Goal: Obtain resource: Obtain resource

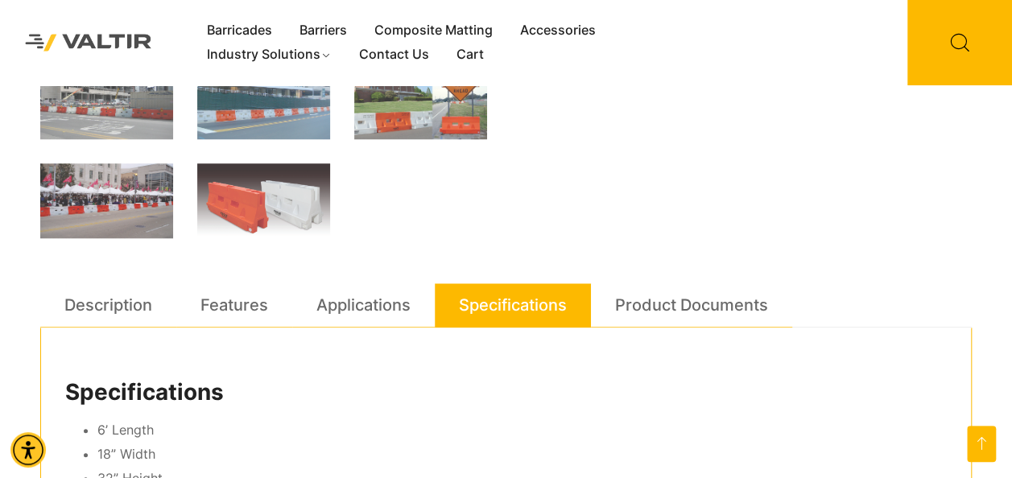
scroll to position [725, 0]
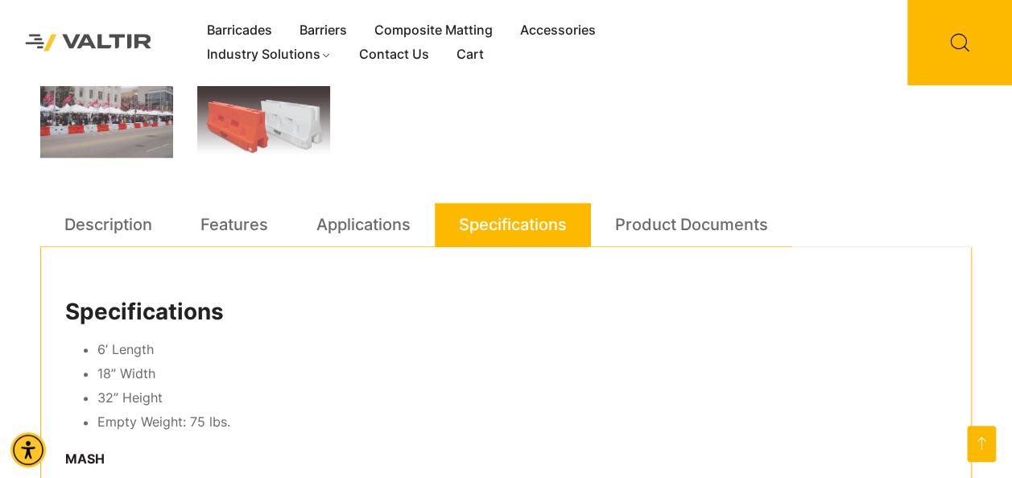
click at [378, 229] on link "Applications" at bounding box center [363, 224] width 94 height 43
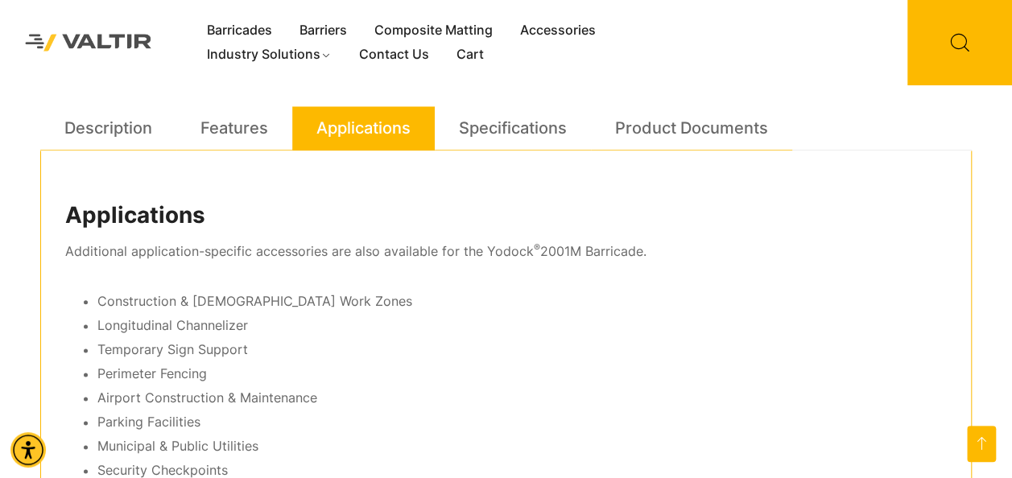
scroll to position [644, 0]
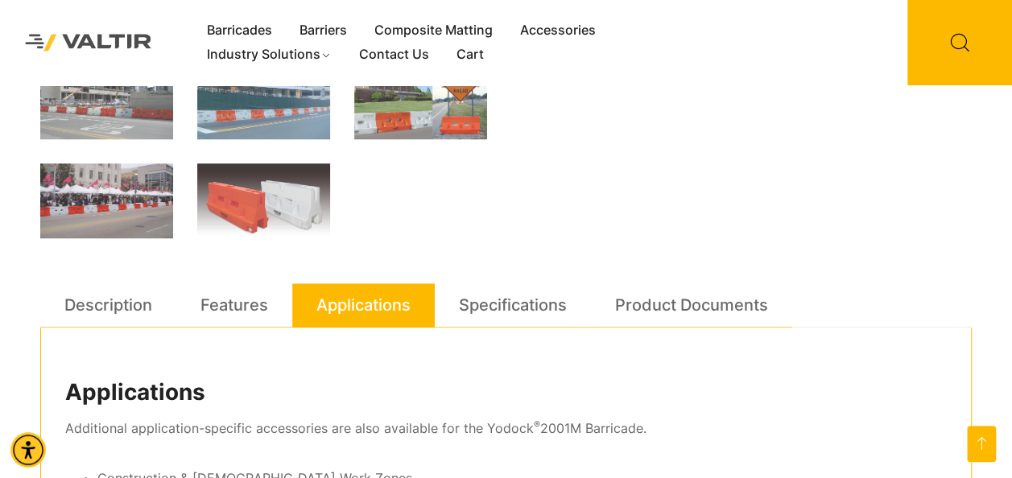
click at [533, 312] on link "Specifications" at bounding box center [513, 304] width 108 height 43
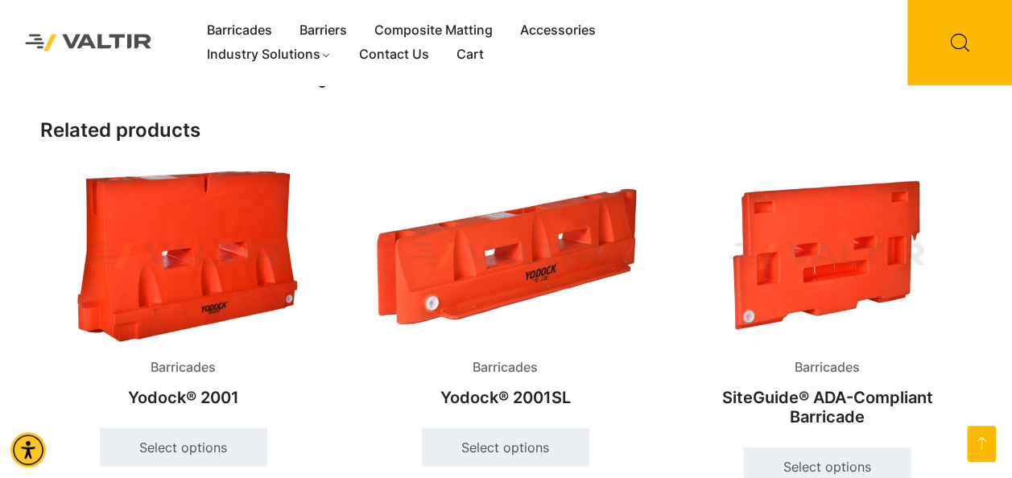
scroll to position [1570, 0]
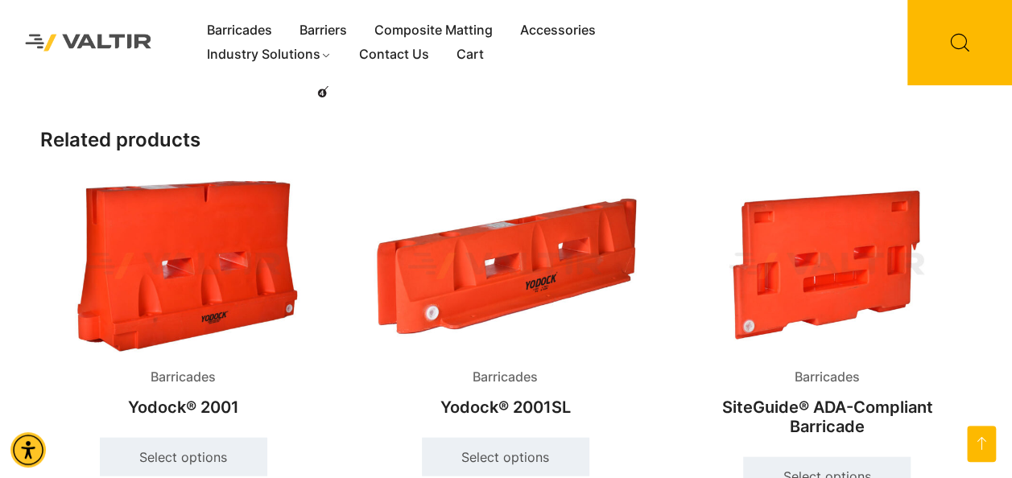
click at [208, 311] on img at bounding box center [183, 265] width 287 height 171
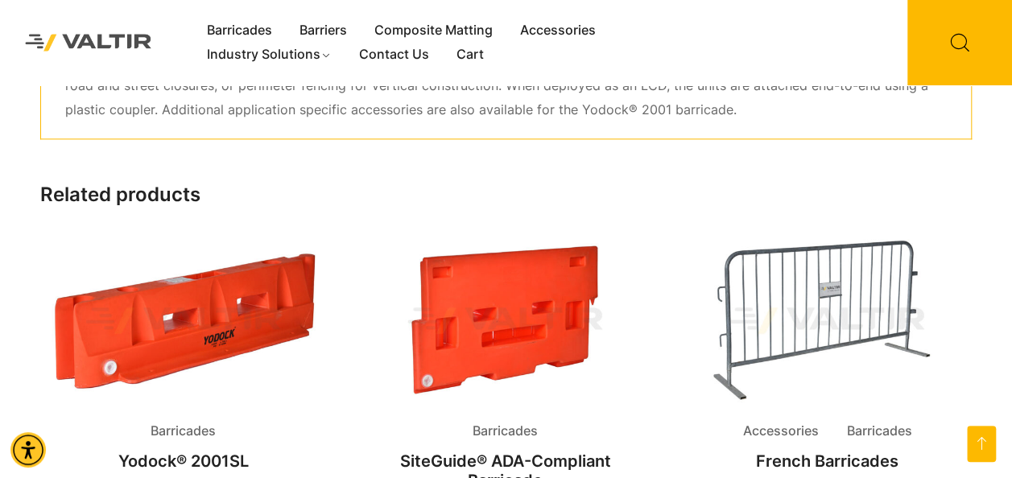
scroll to position [738, 0]
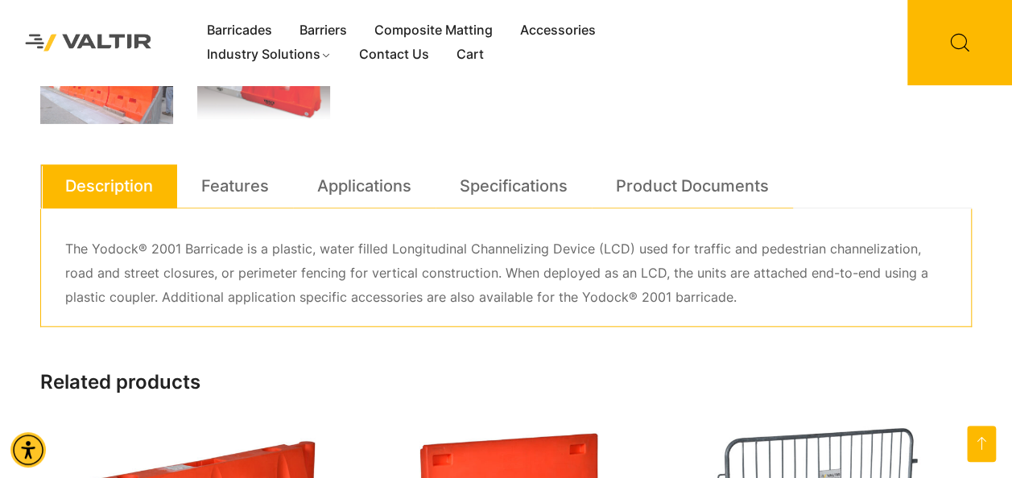
click at [216, 190] on link "Features" at bounding box center [235, 185] width 68 height 43
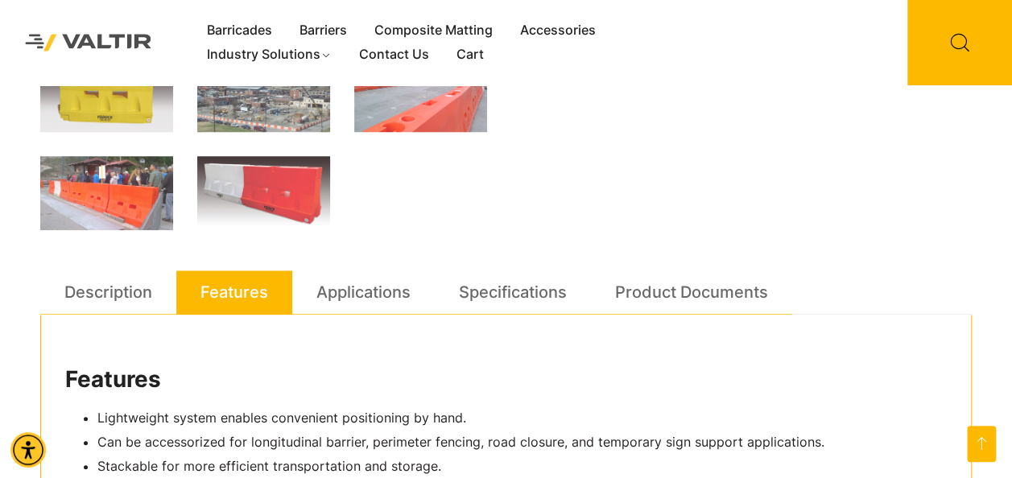
scroll to position [609, 0]
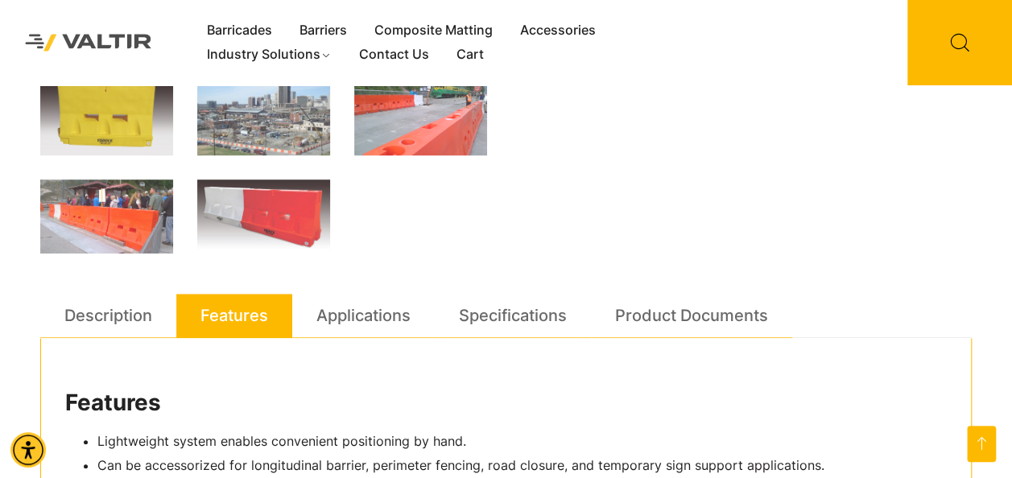
click at [356, 326] on link "Applications" at bounding box center [363, 315] width 94 height 43
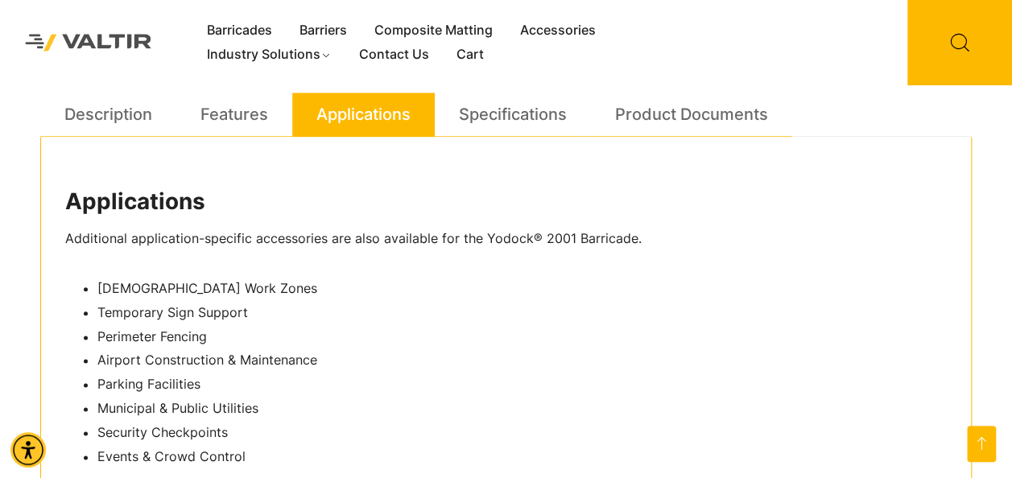
scroll to position [770, 0]
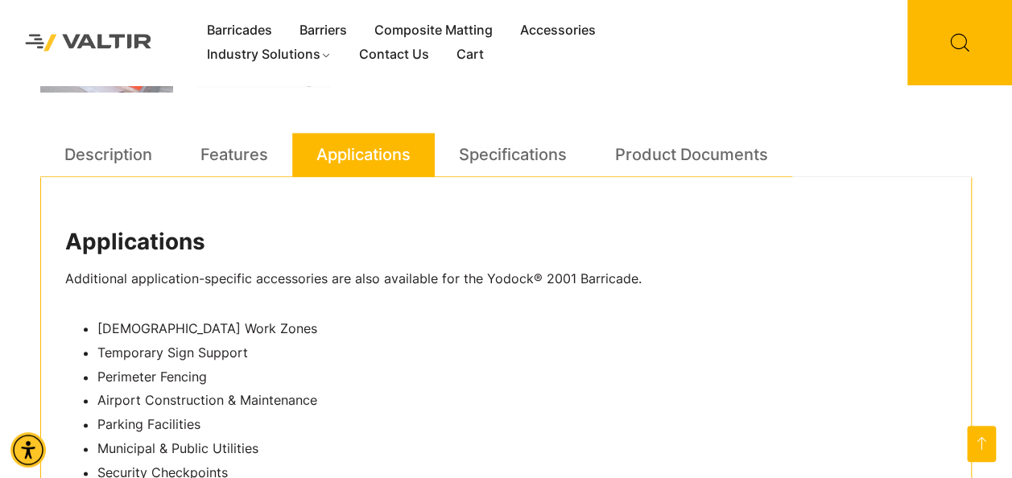
click at [662, 151] on link "Product Documents" at bounding box center [691, 154] width 153 height 43
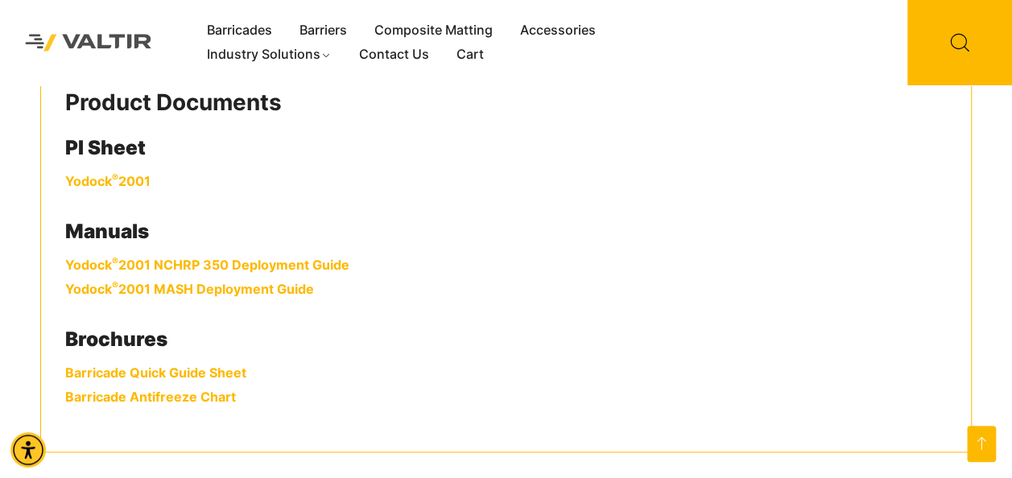
scroll to position [931, 0]
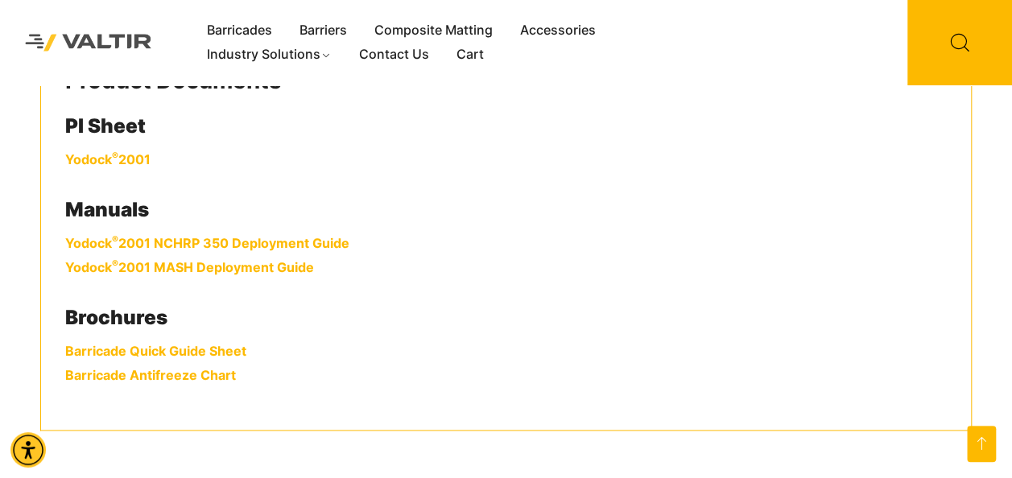
click at [137, 155] on link "Yodock ® 2001" at bounding box center [107, 159] width 85 height 16
click at [260, 266] on link "Yodock ® 2001 MASH Deployment Guide" at bounding box center [189, 267] width 249 height 16
click at [163, 349] on link "Barricade Quick Guide Sheet" at bounding box center [155, 351] width 181 height 16
